Goal: Task Accomplishment & Management: Complete application form

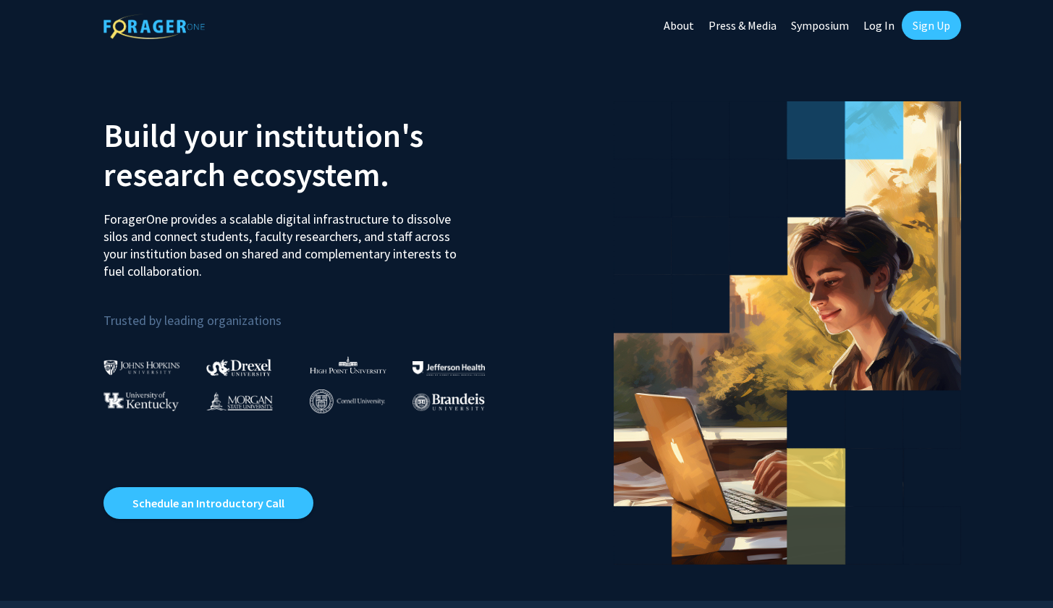
click at [903, 30] on link "Sign Up" at bounding box center [931, 25] width 59 height 29
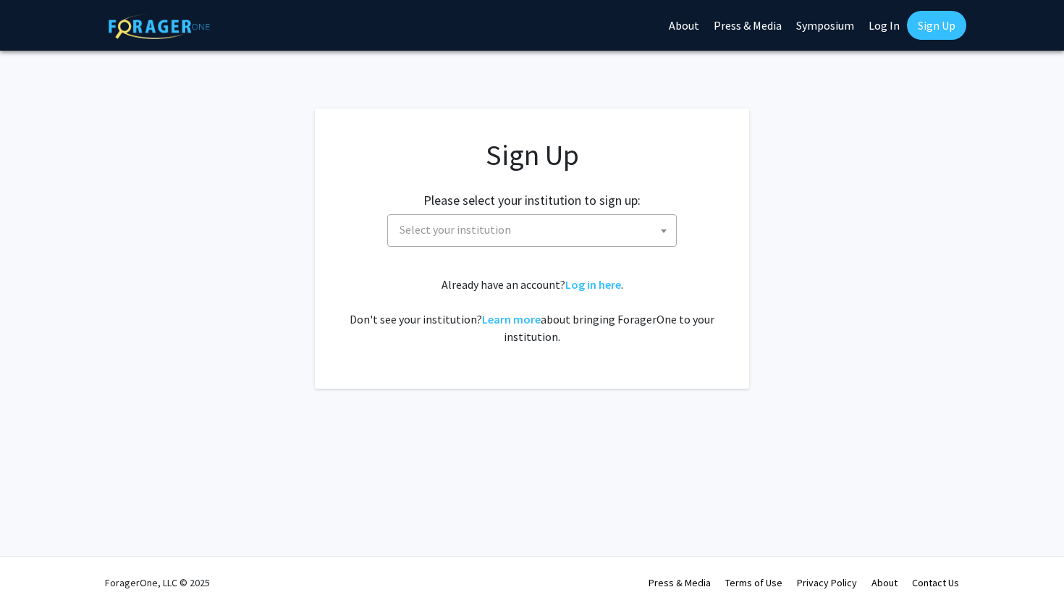
click at [545, 229] on span "Select your institution" at bounding box center [535, 230] width 282 height 30
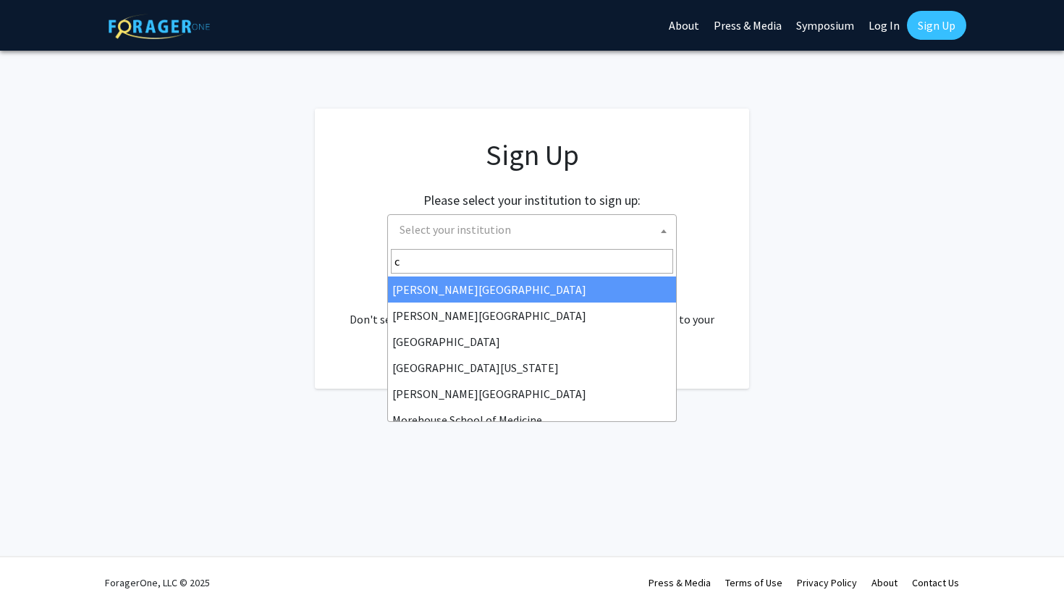
type input "c"
select select "5"
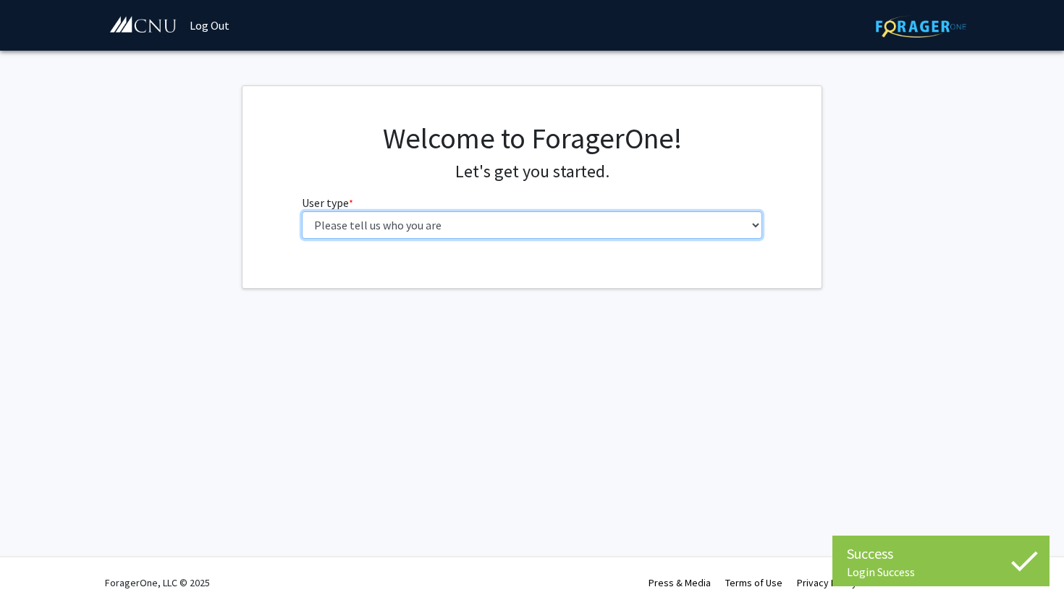
select select "1: undergrad"
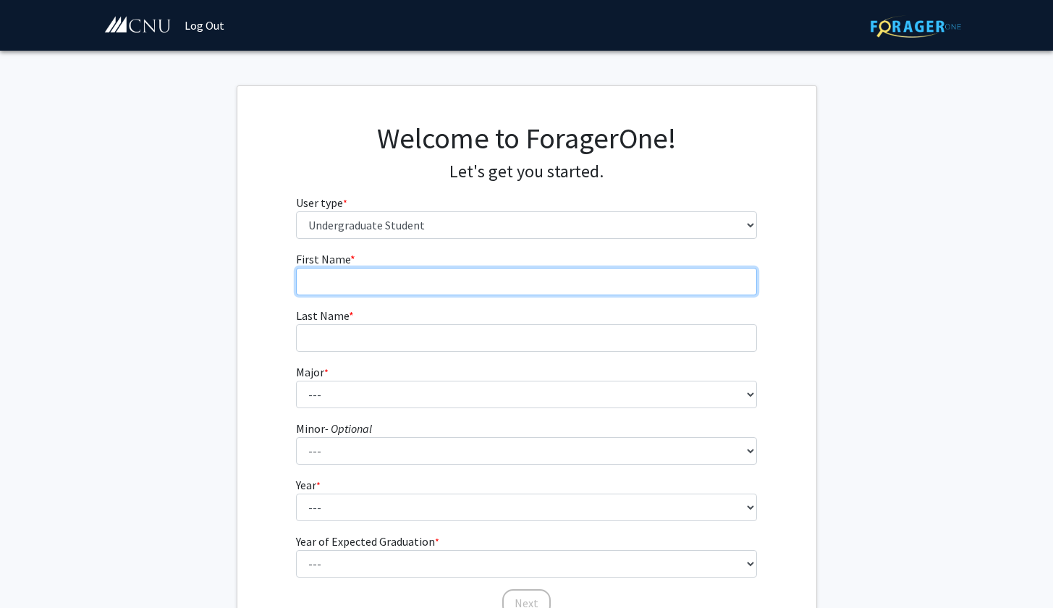
click at [449, 273] on input "First Name * required" at bounding box center [526, 282] width 461 height 28
type input "[PERSON_NAME]"
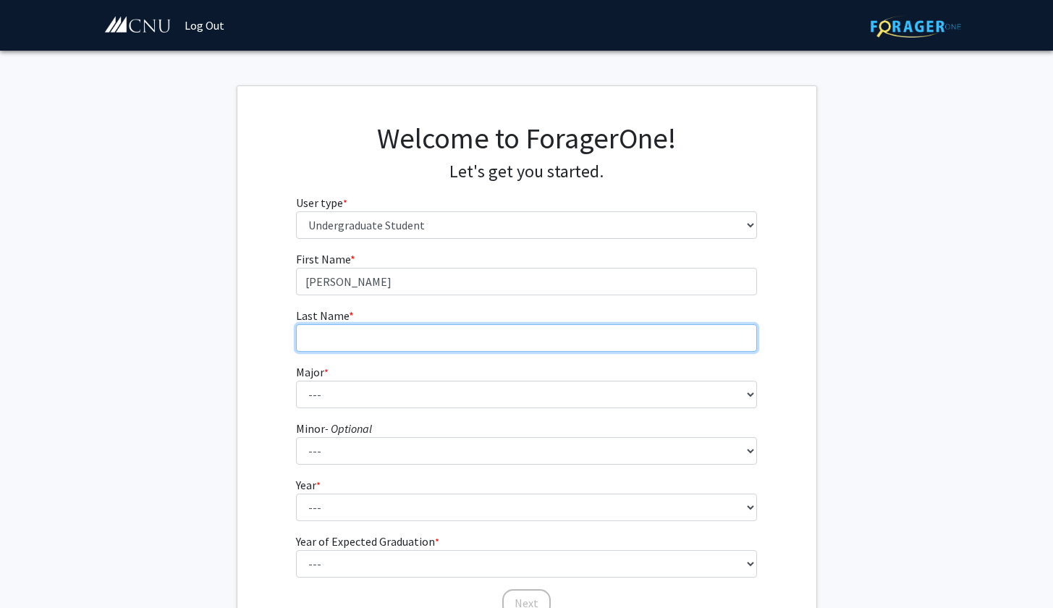
click at [443, 339] on input "Last Name * required" at bounding box center [526, 338] width 461 height 28
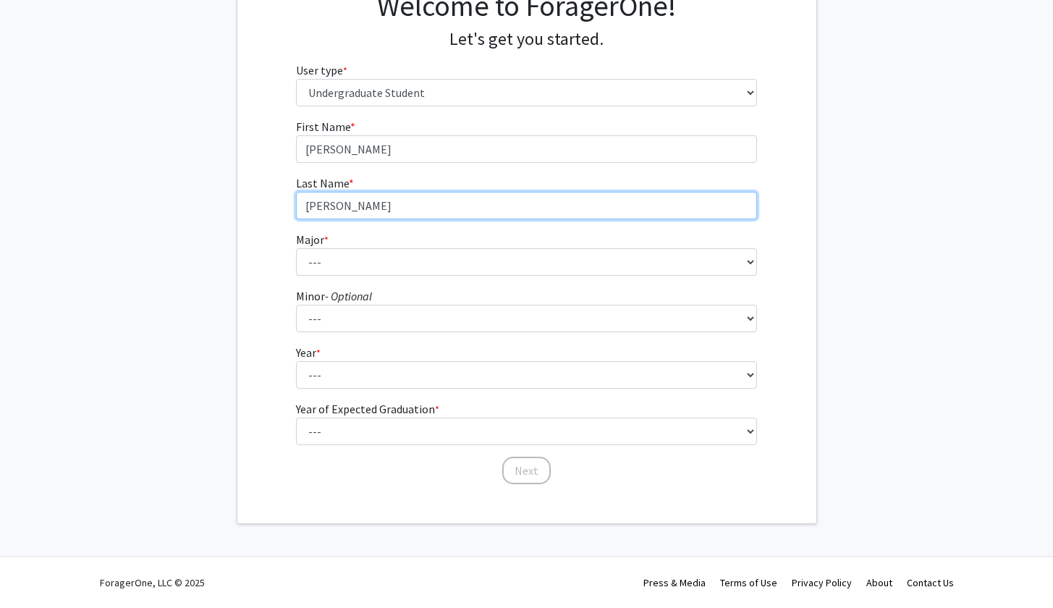
scroll to position [132, 0]
type input "[PERSON_NAME]"
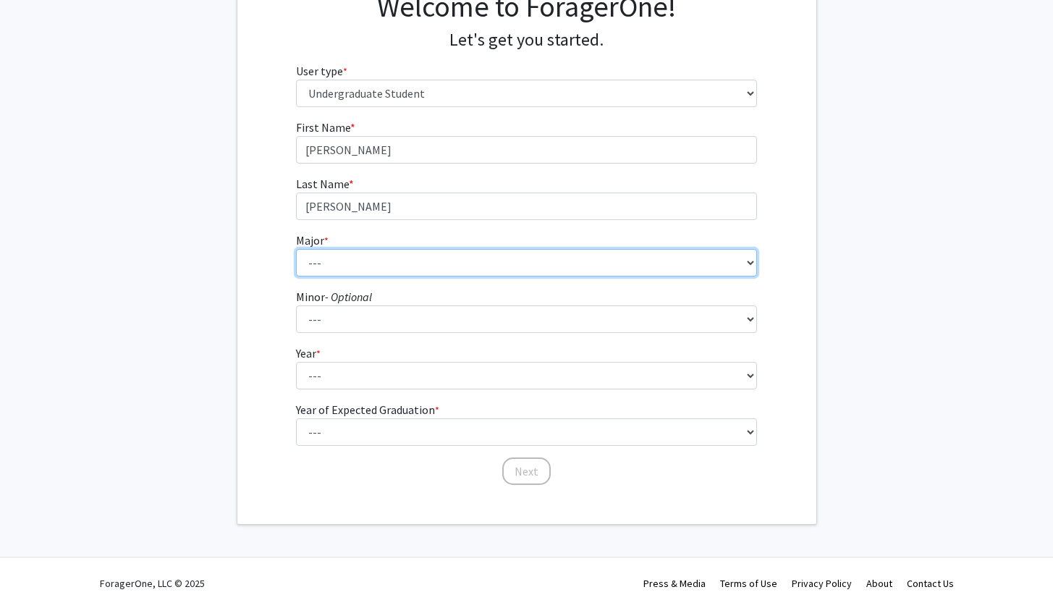
select select "31: 642"
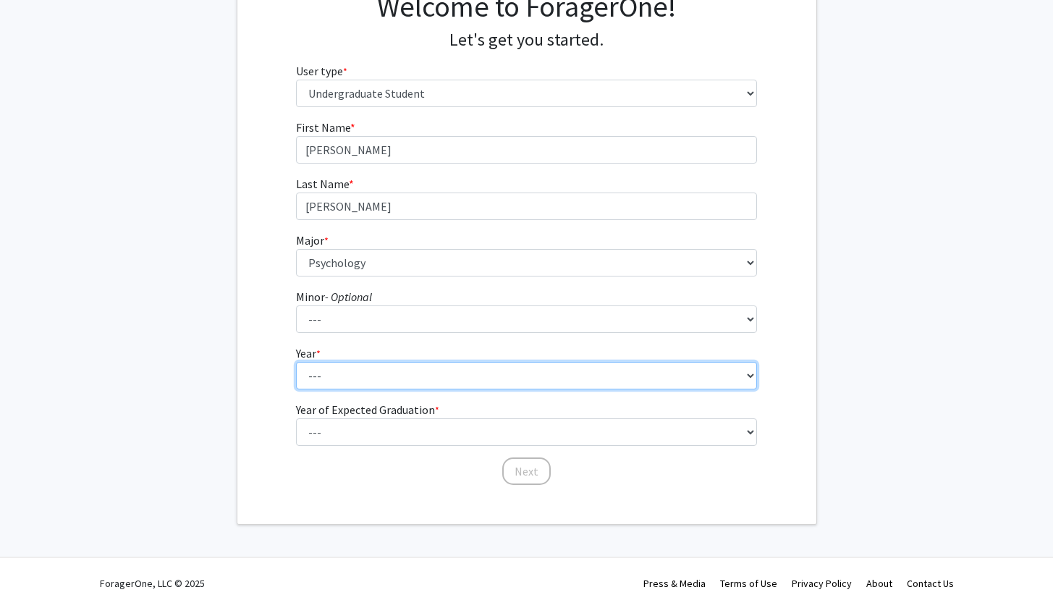
select select "2: sophomore"
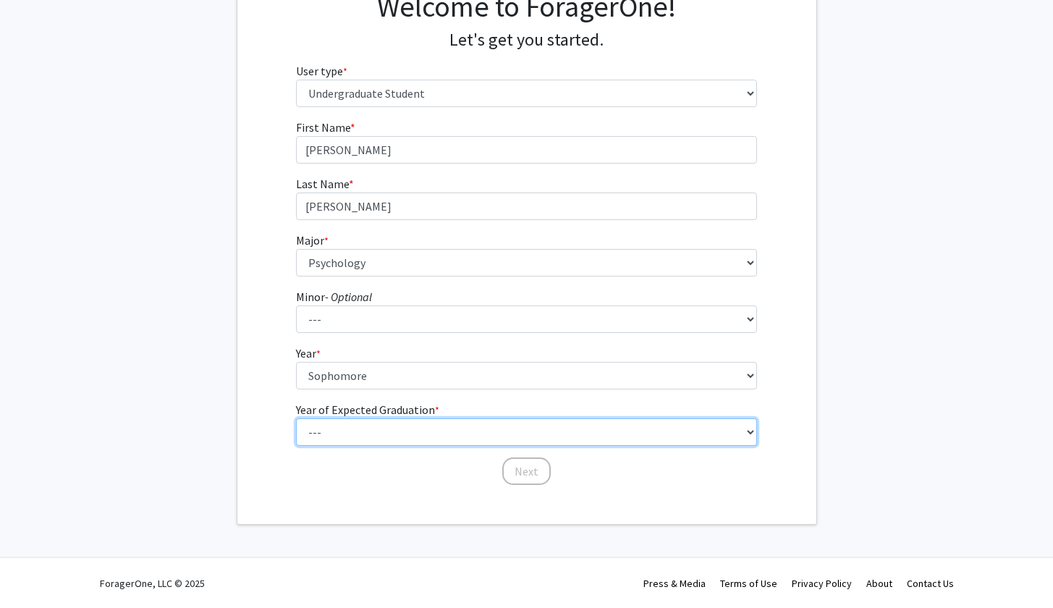
select select "4: 2028"
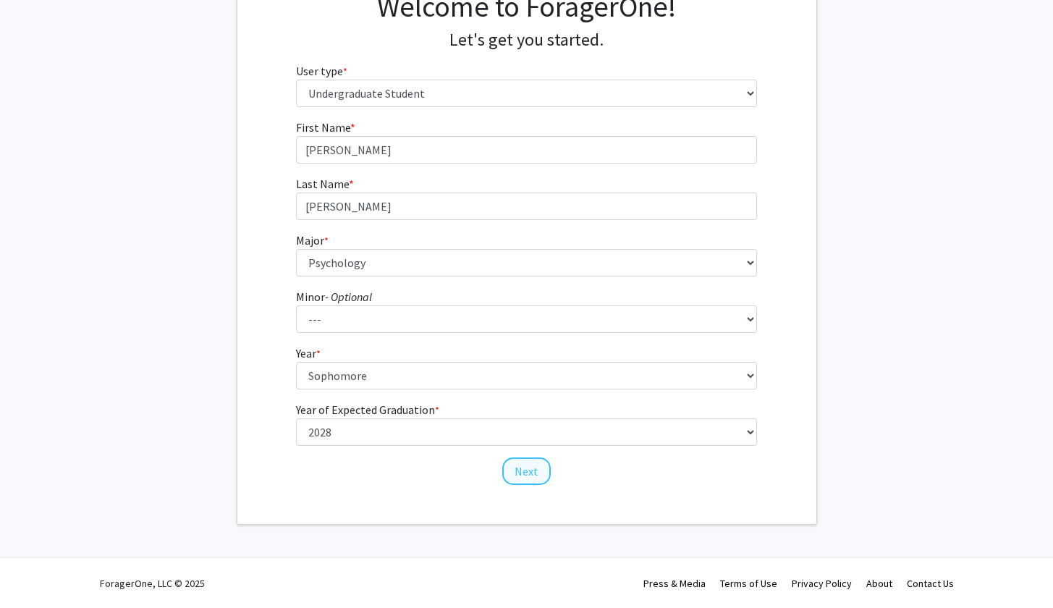
click at [533, 473] on button "Next" at bounding box center [526, 472] width 49 height 28
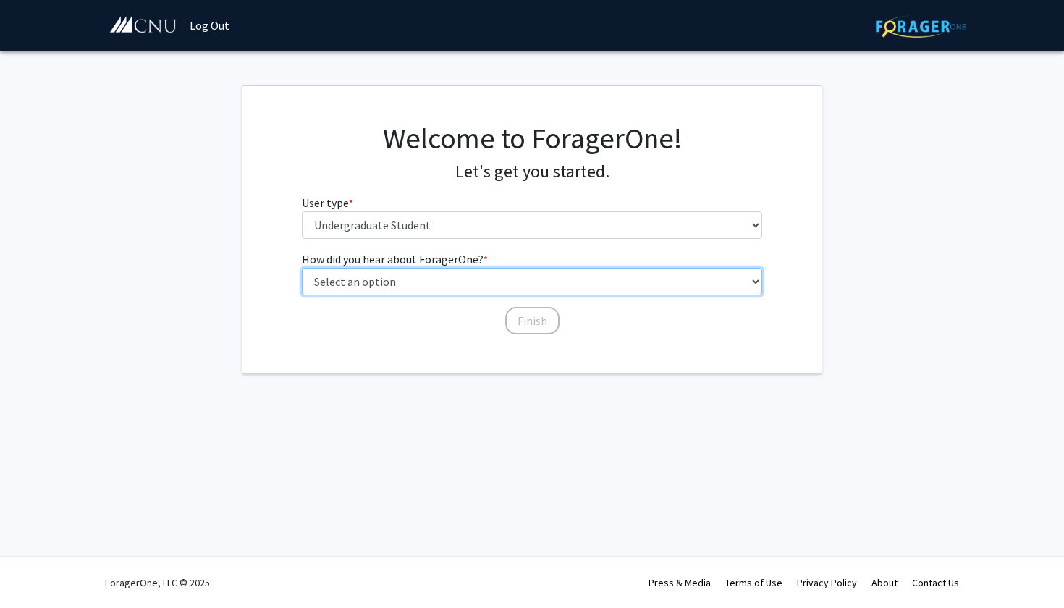
select select "3: university_website"
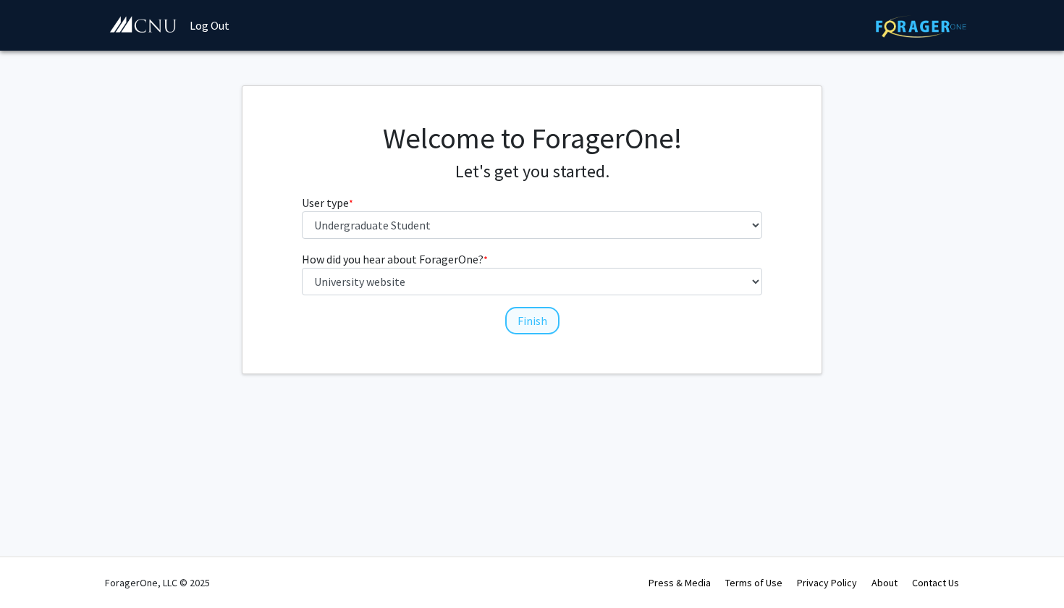
click at [531, 323] on button "Finish" at bounding box center [532, 321] width 54 height 28
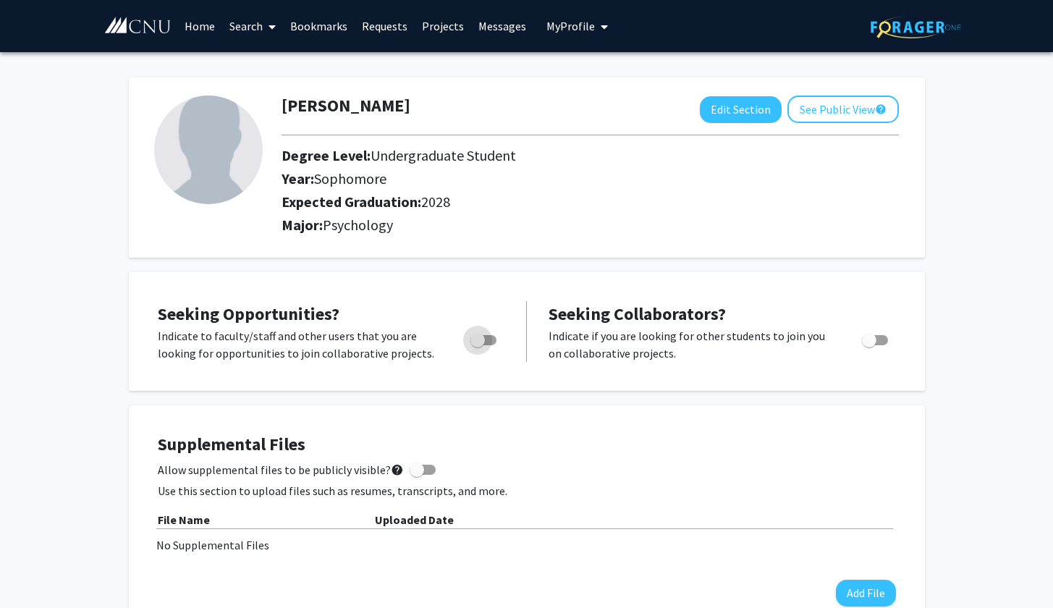
click at [482, 341] on span "Toggle" at bounding box center [478, 340] width 14 height 14
click at [478, 345] on input "Are you actively seeking opportunities?" at bounding box center [477, 345] width 1 height 1
checkbox input "true"
click at [876, 345] on span "Toggle" at bounding box center [869, 340] width 14 height 14
click at [869, 345] on input "Would you like to receive other student requests to work with you?" at bounding box center [869, 345] width 1 height 1
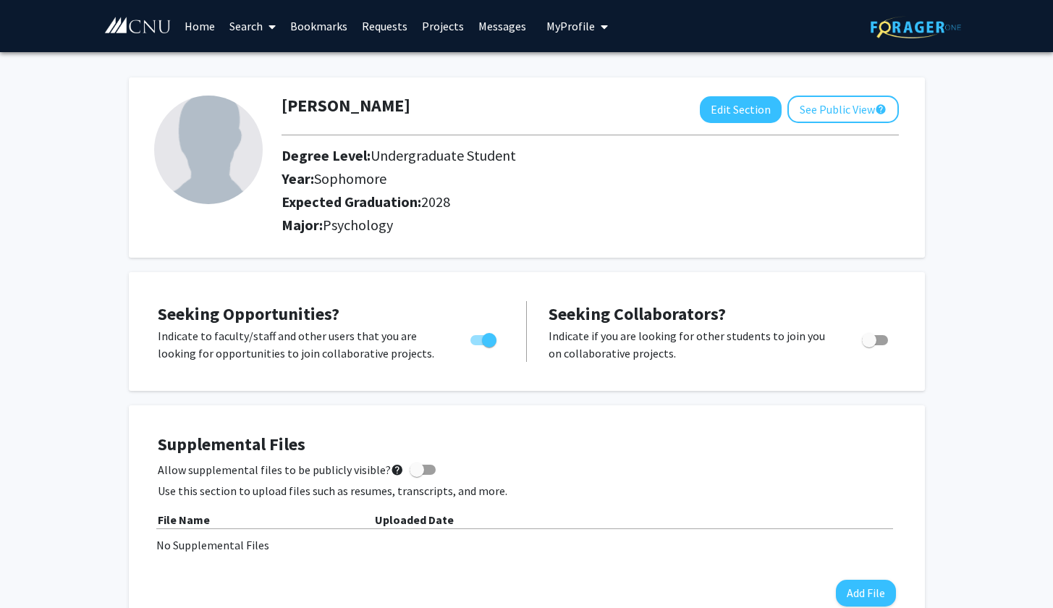
checkbox input "true"
click at [450, 24] on link "Projects" at bounding box center [443, 26] width 56 height 51
